Goal: Find specific page/section: Find specific page/section

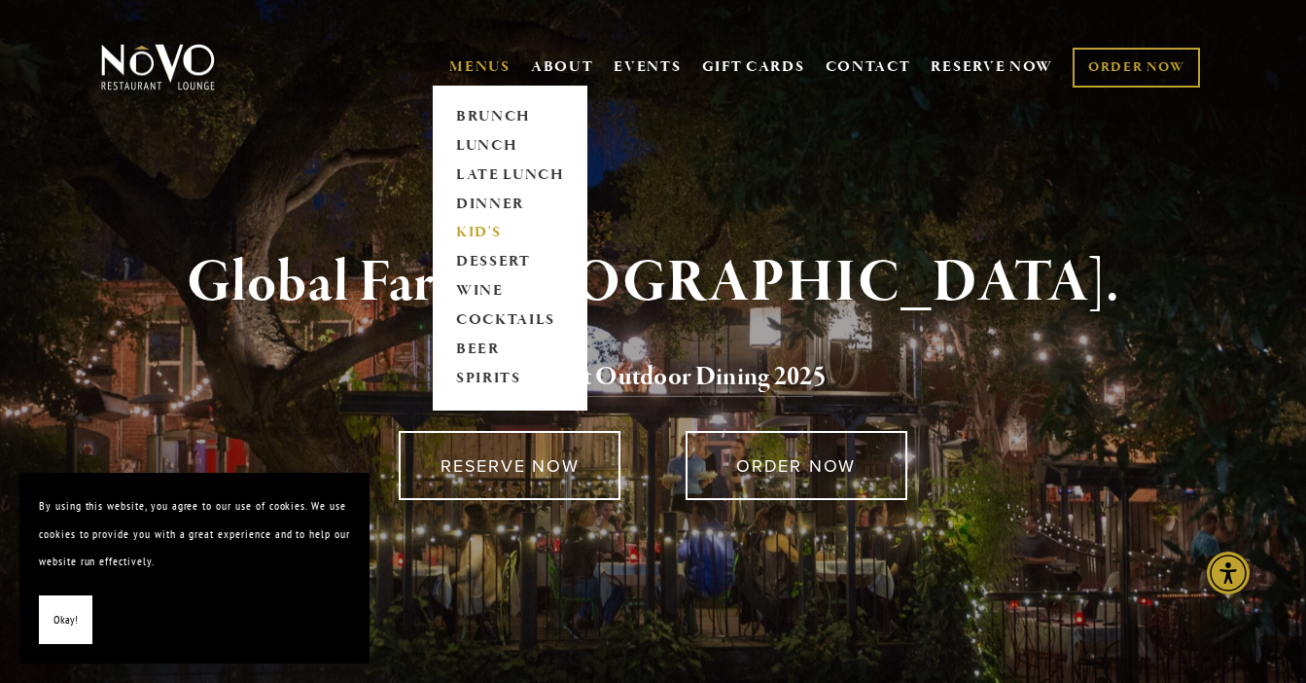
click at [468, 231] on link "KID'S" at bounding box center [510, 233] width 122 height 29
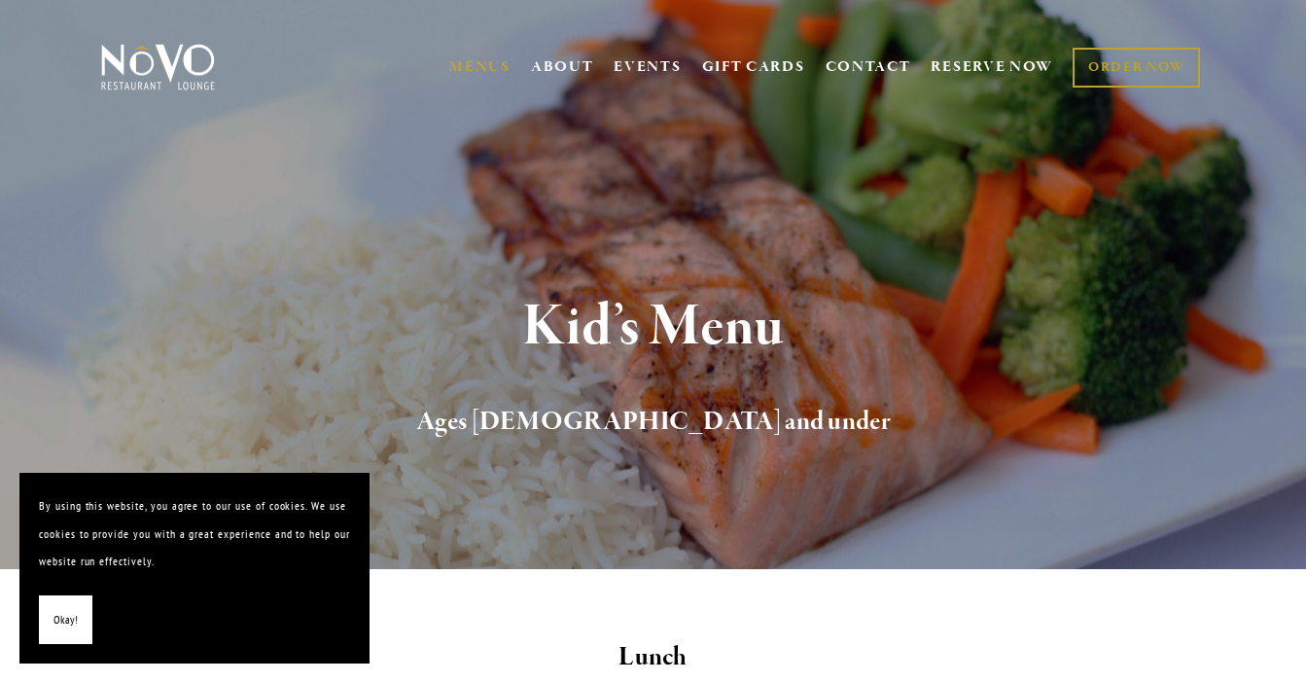
drag, startPoint x: 69, startPoint y: 620, endPoint x: 135, endPoint y: 590, distance: 72.7
click at [69, 620] on span "Okay!" at bounding box center [66, 620] width 24 height 28
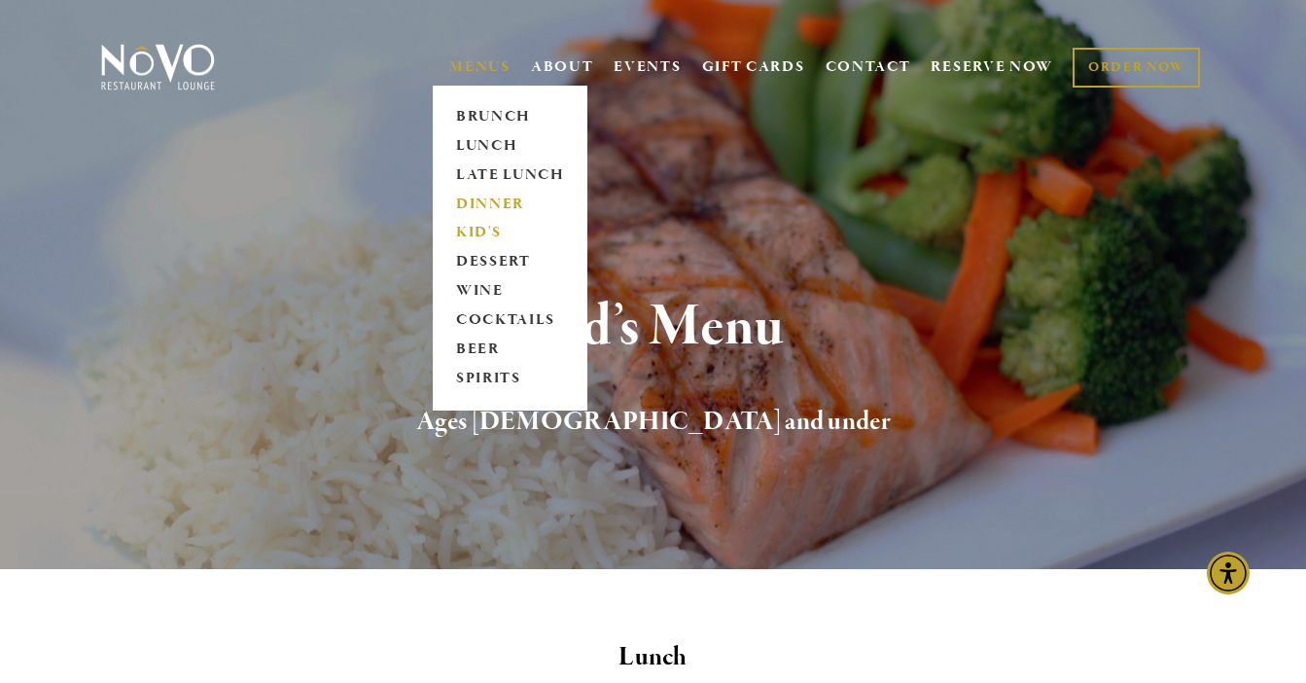
click at [460, 201] on link "DINNER" at bounding box center [510, 204] width 122 height 29
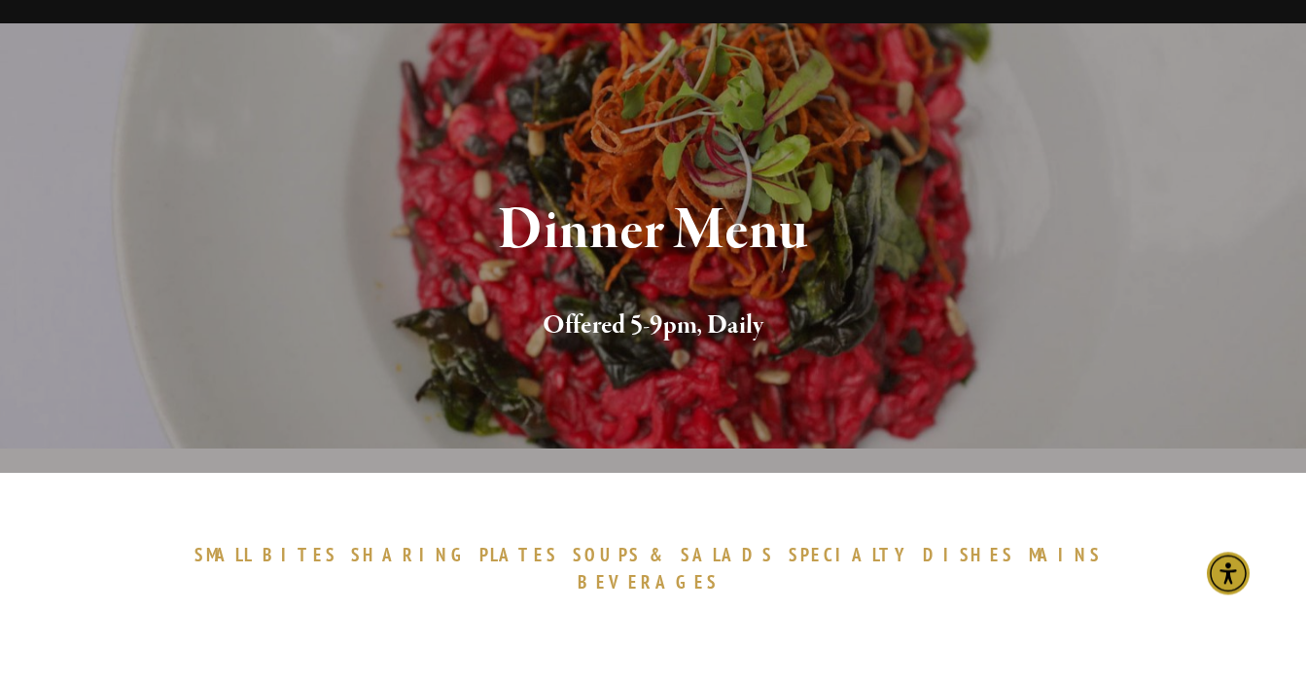
scroll to position [125, 0]
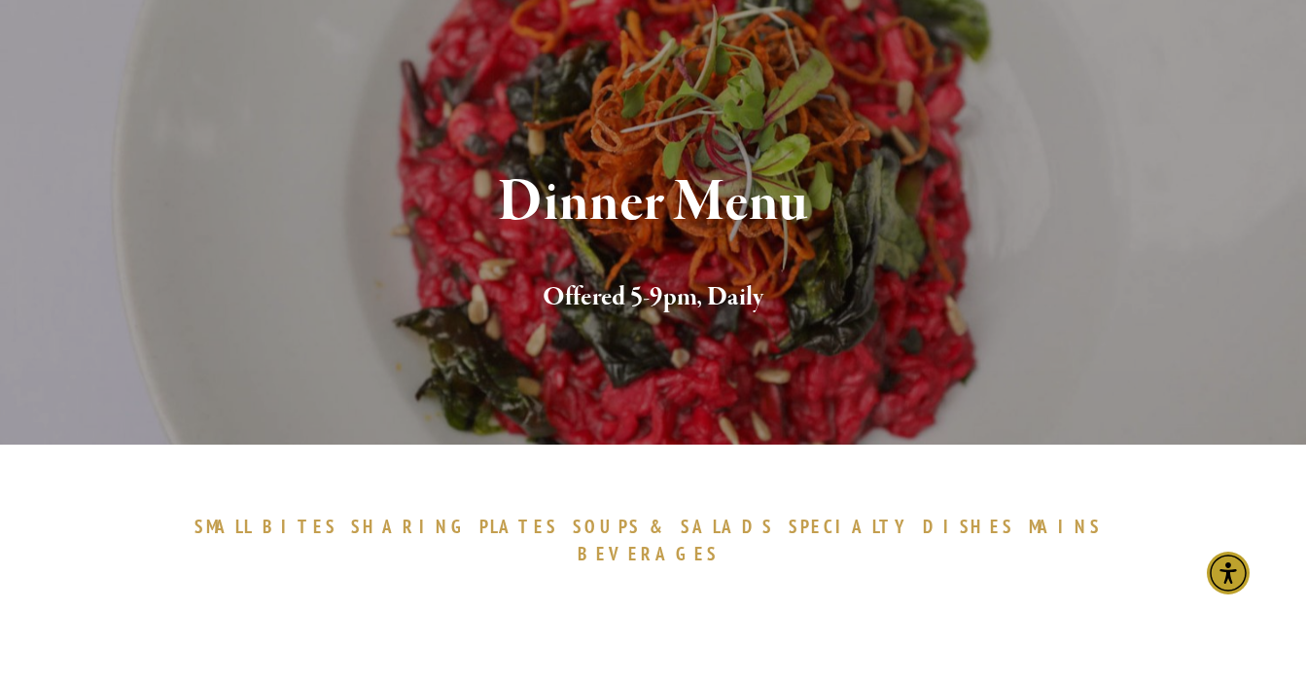
click at [720, 542] on span "BEVERAGES" at bounding box center [649, 553] width 142 height 23
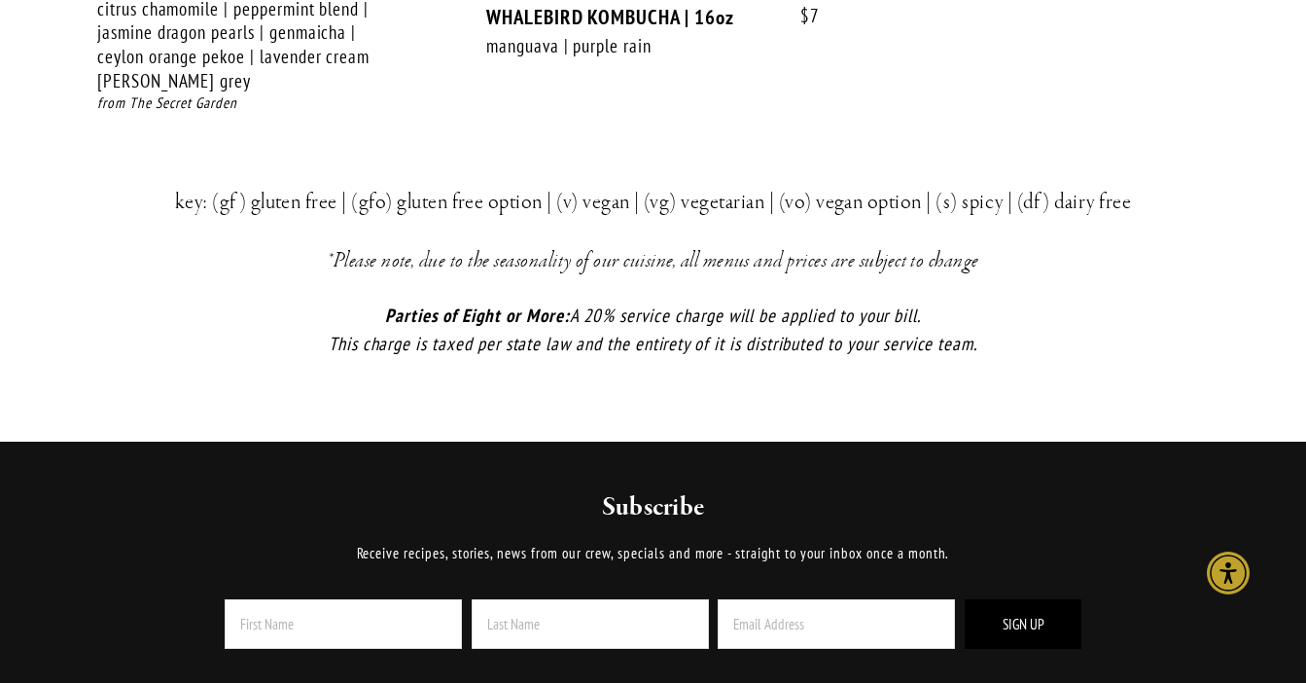
scroll to position [4696, 0]
